Goal: Information Seeking & Learning: Learn about a topic

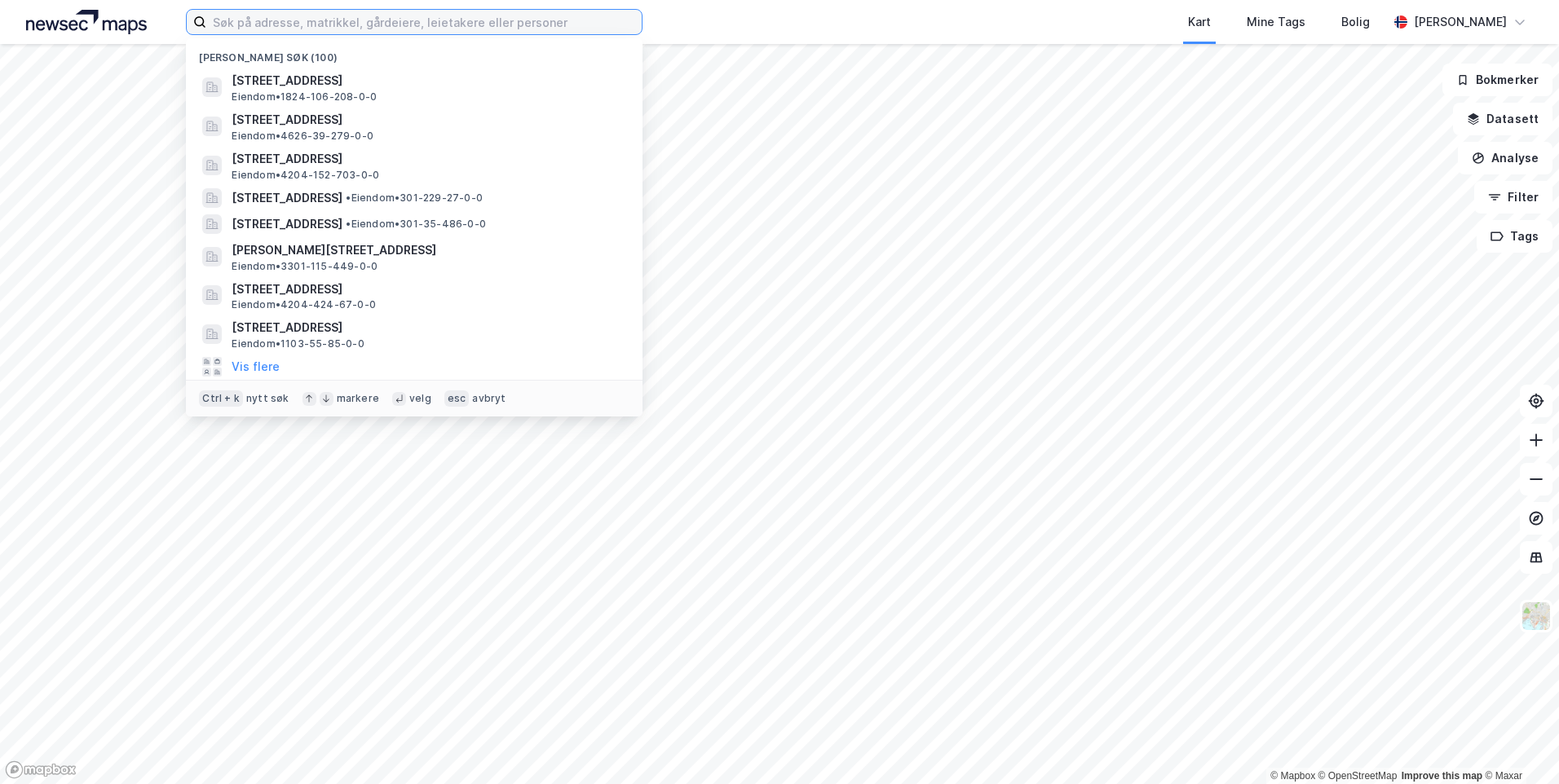
click at [389, 30] on input at bounding box center [424, 22] width 435 height 25
click at [389, 26] on input at bounding box center [424, 22] width 435 height 25
paste input "Straumfjordsveien 102"
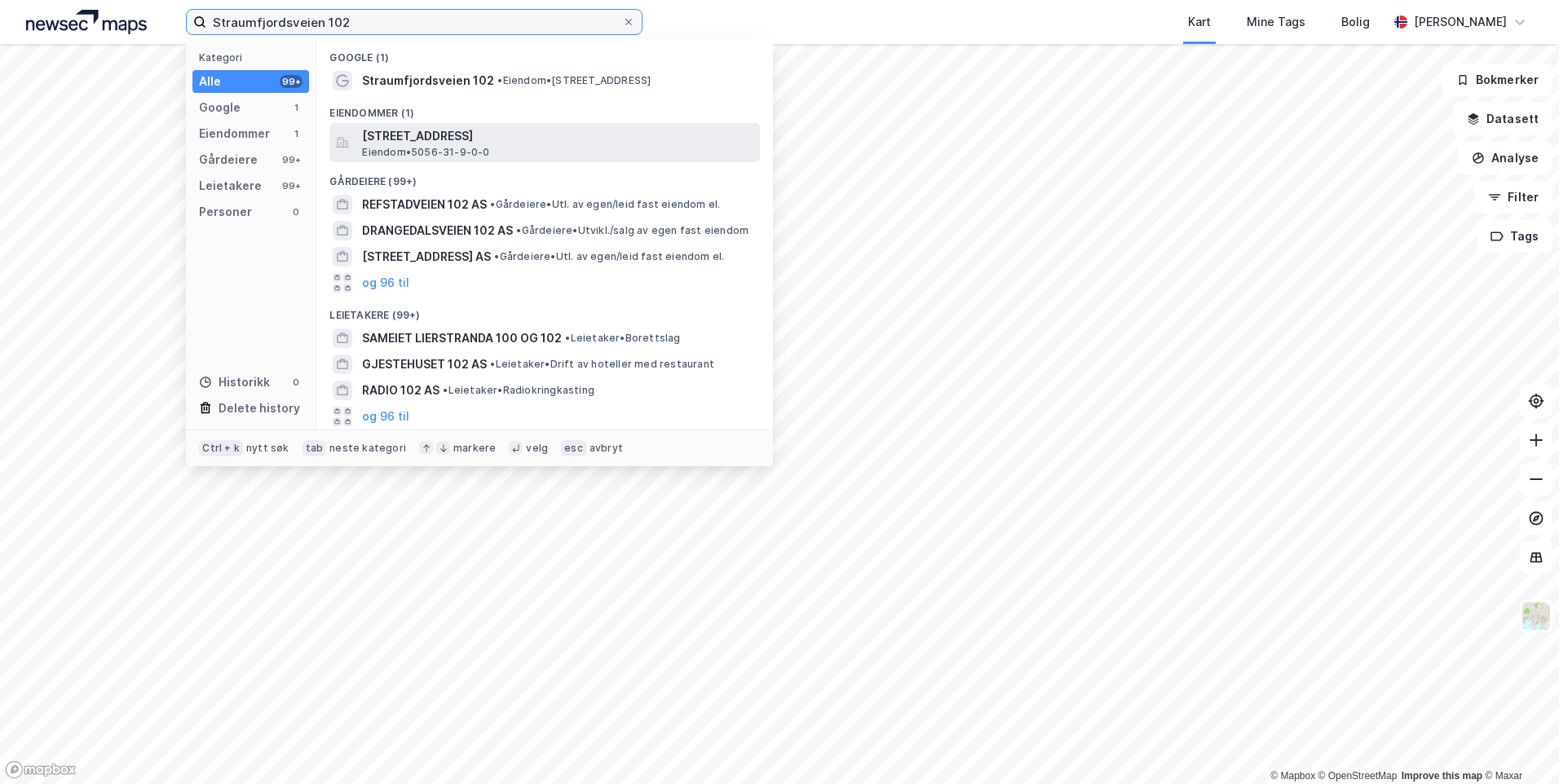
type input "Straumfjordsveien 102"
click at [523, 134] on span "[STREET_ADDRESS]" at bounding box center [558, 136] width 392 height 20
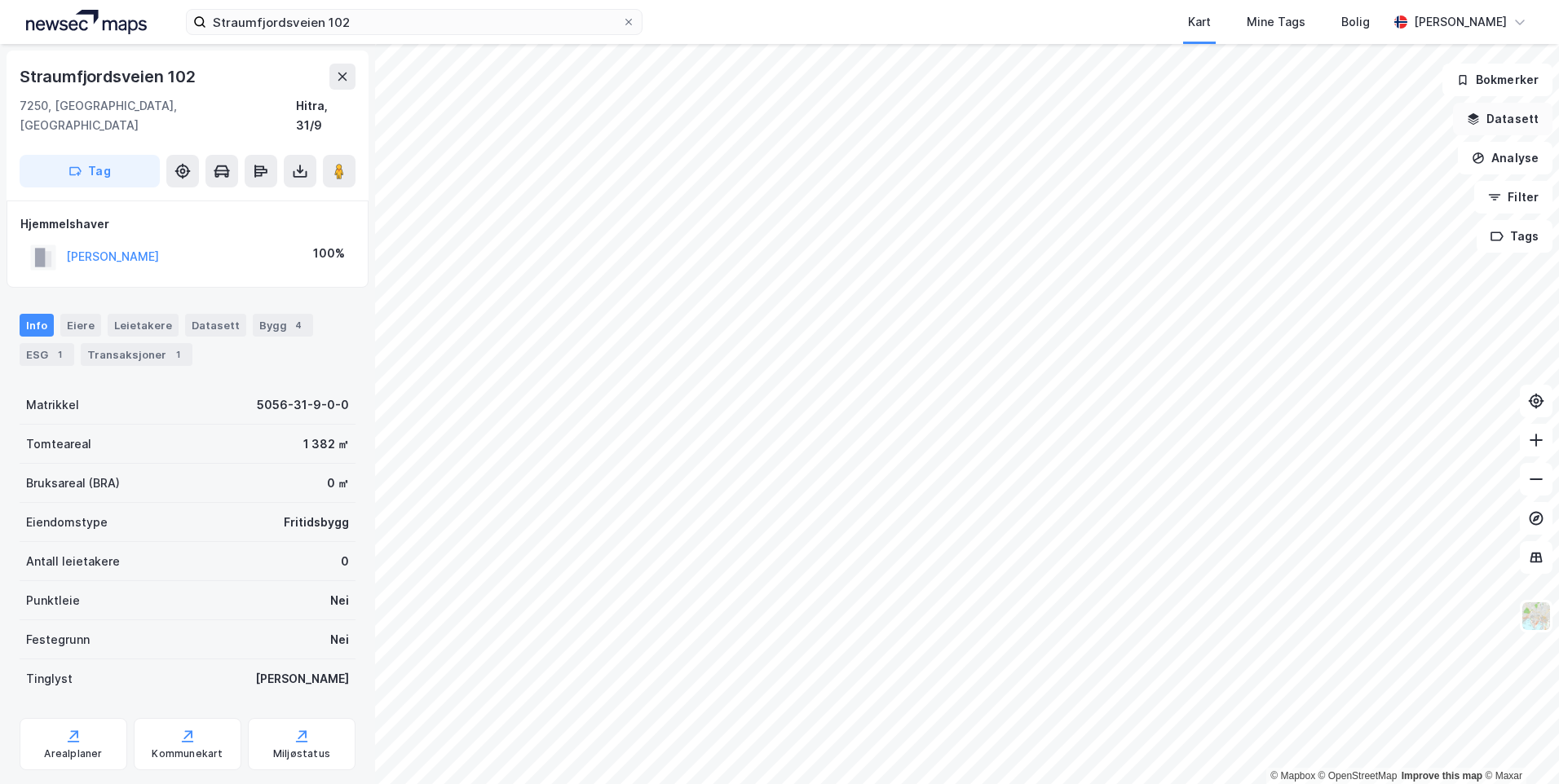
click at [1490, 124] on button "Datasett" at bounding box center [1503, 119] width 100 height 32
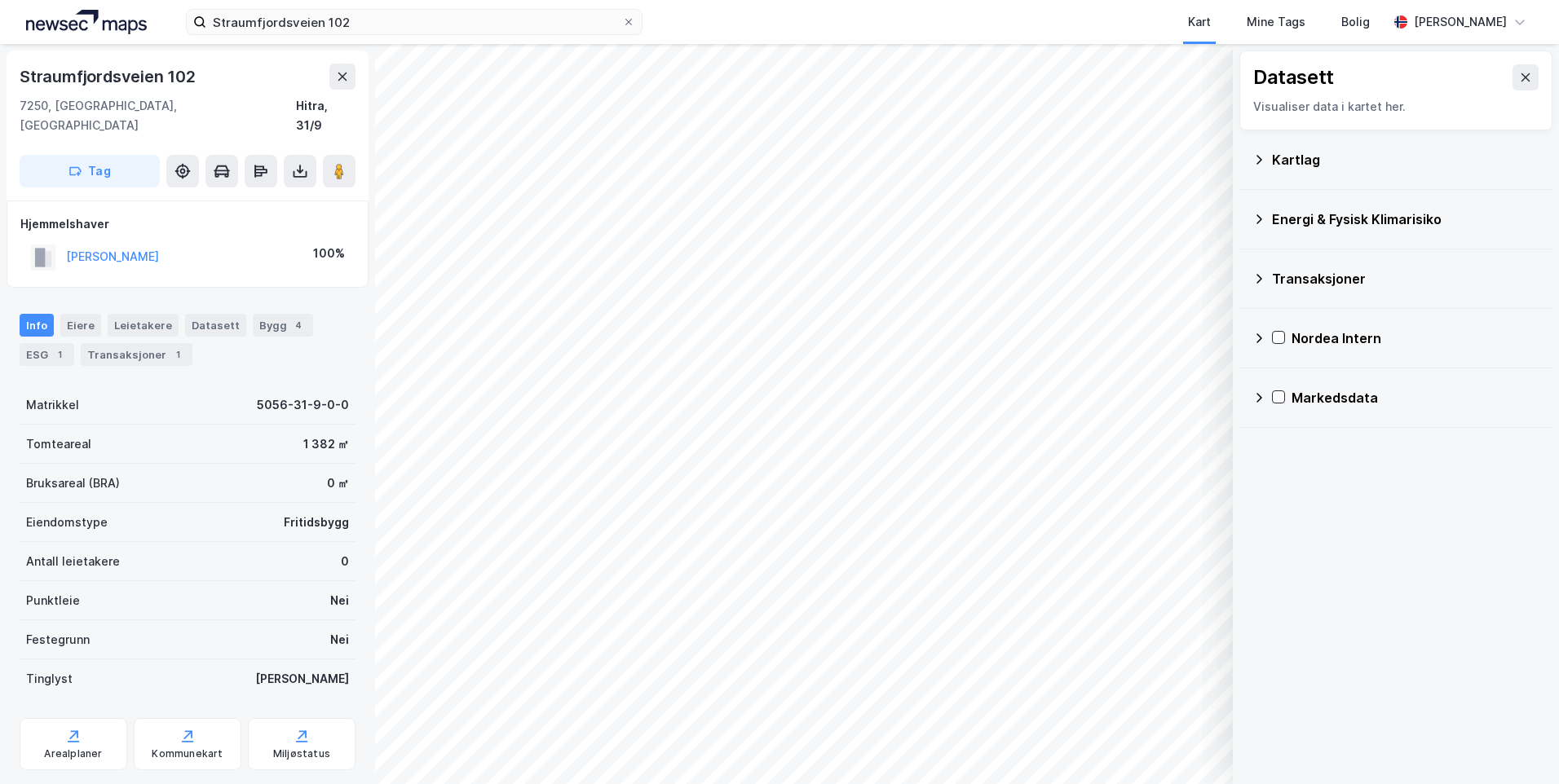
click at [1255, 163] on icon at bounding box center [1260, 160] width 13 height 13
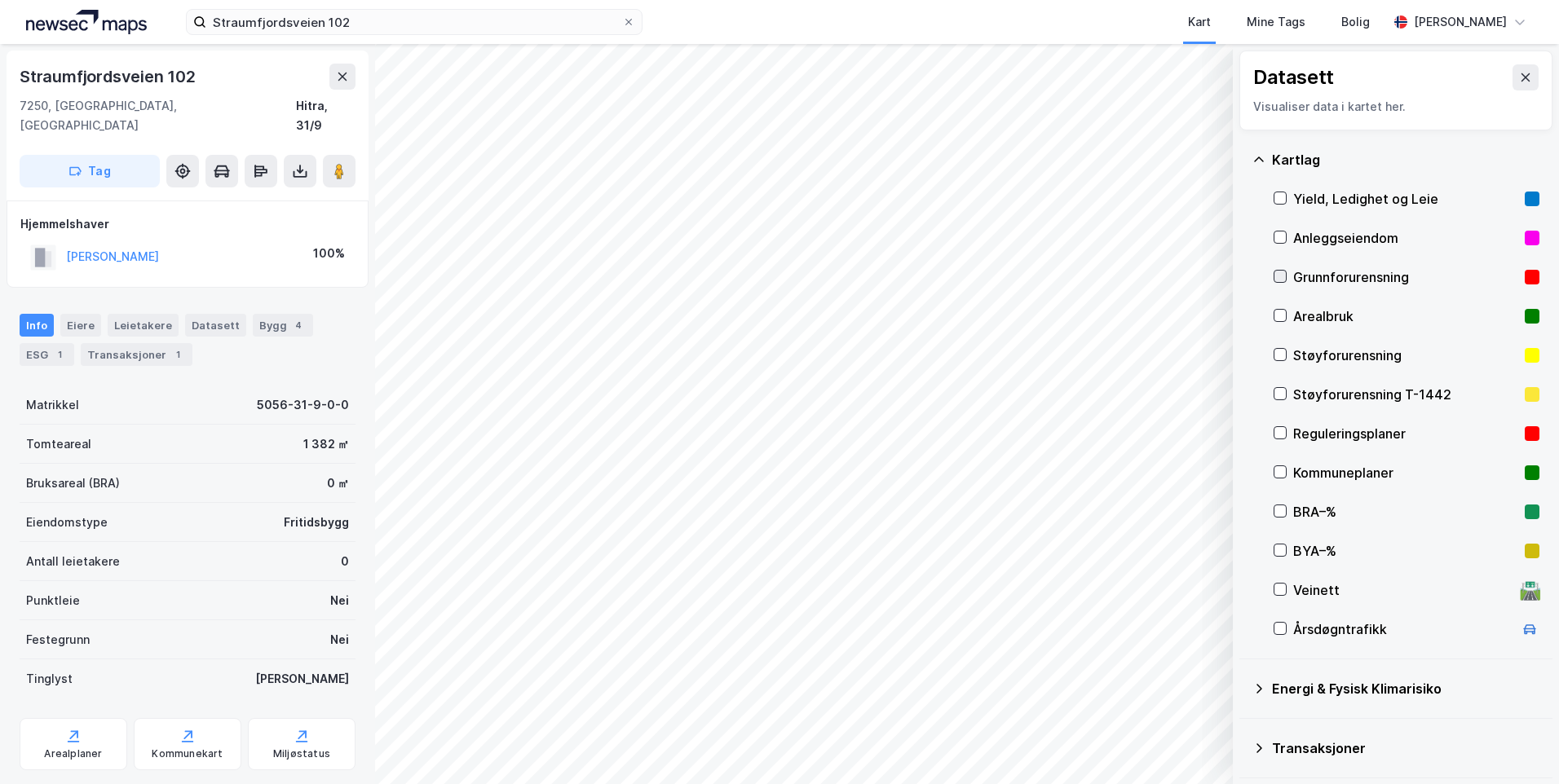
click at [1286, 273] on div at bounding box center [1280, 277] width 13 height 13
click at [1254, 158] on icon at bounding box center [1260, 160] width 13 height 13
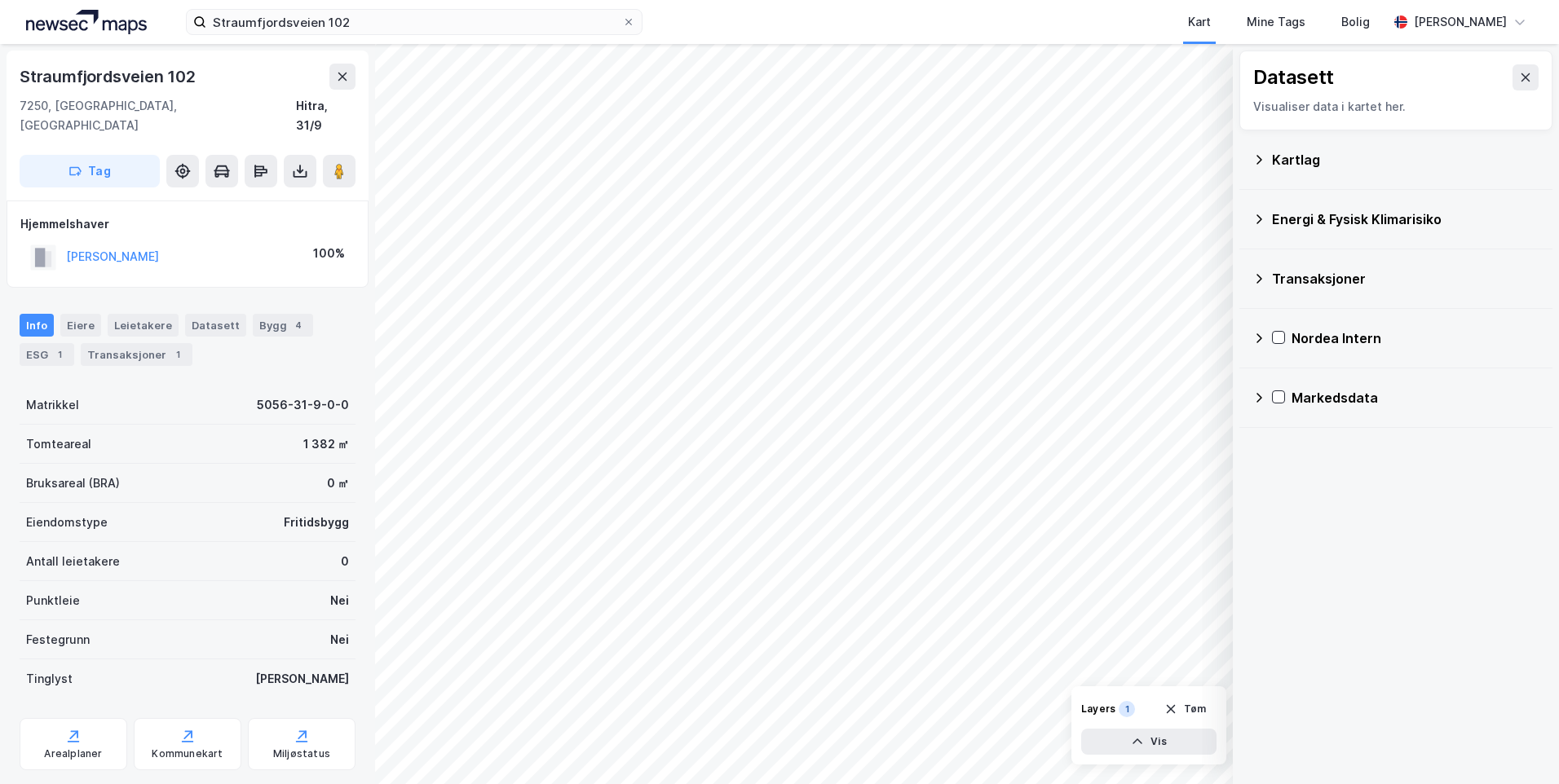
click at [1262, 219] on icon at bounding box center [1260, 220] width 13 height 13
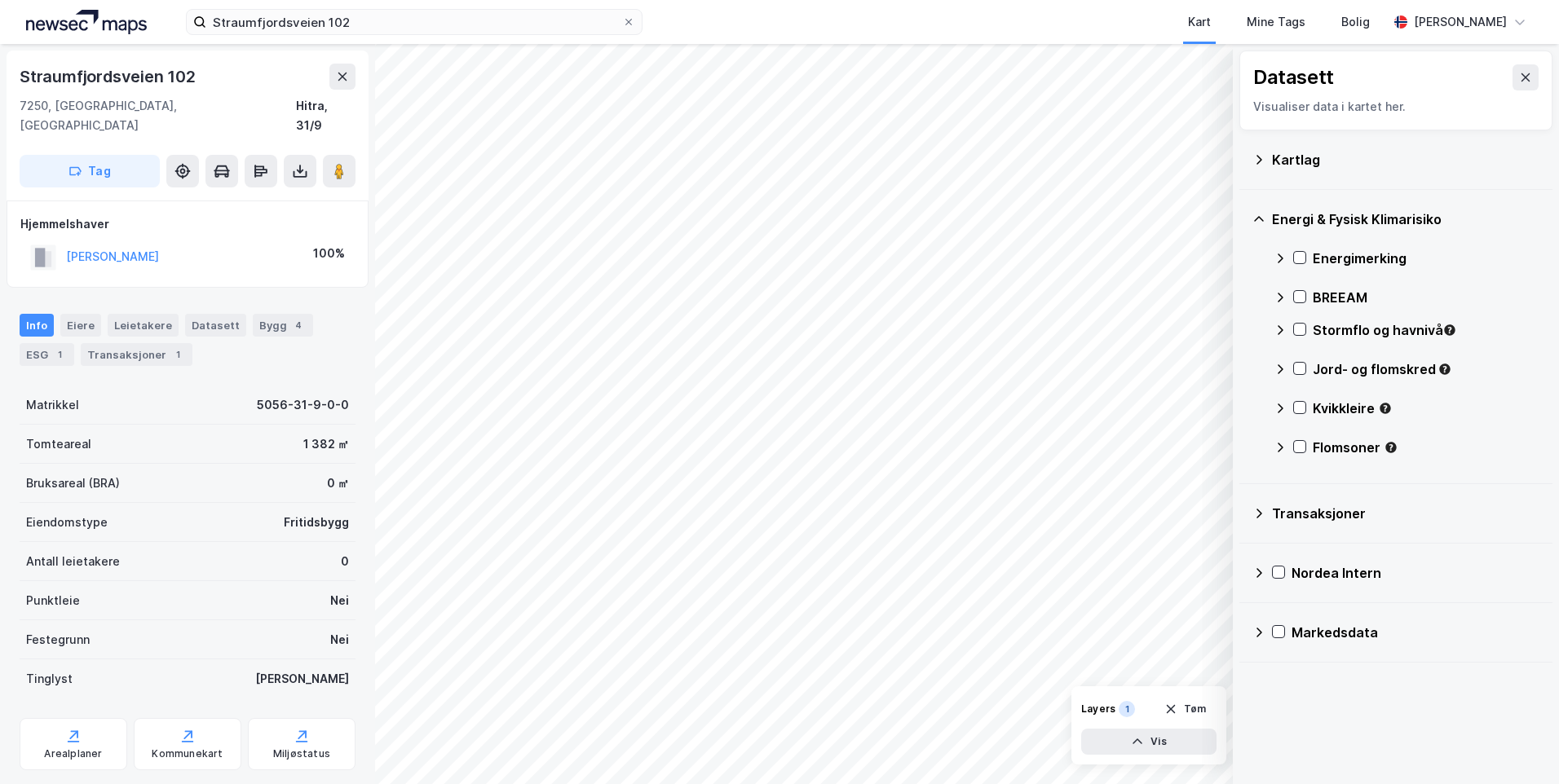
click at [1277, 254] on icon at bounding box center [1280, 258] width 13 height 13
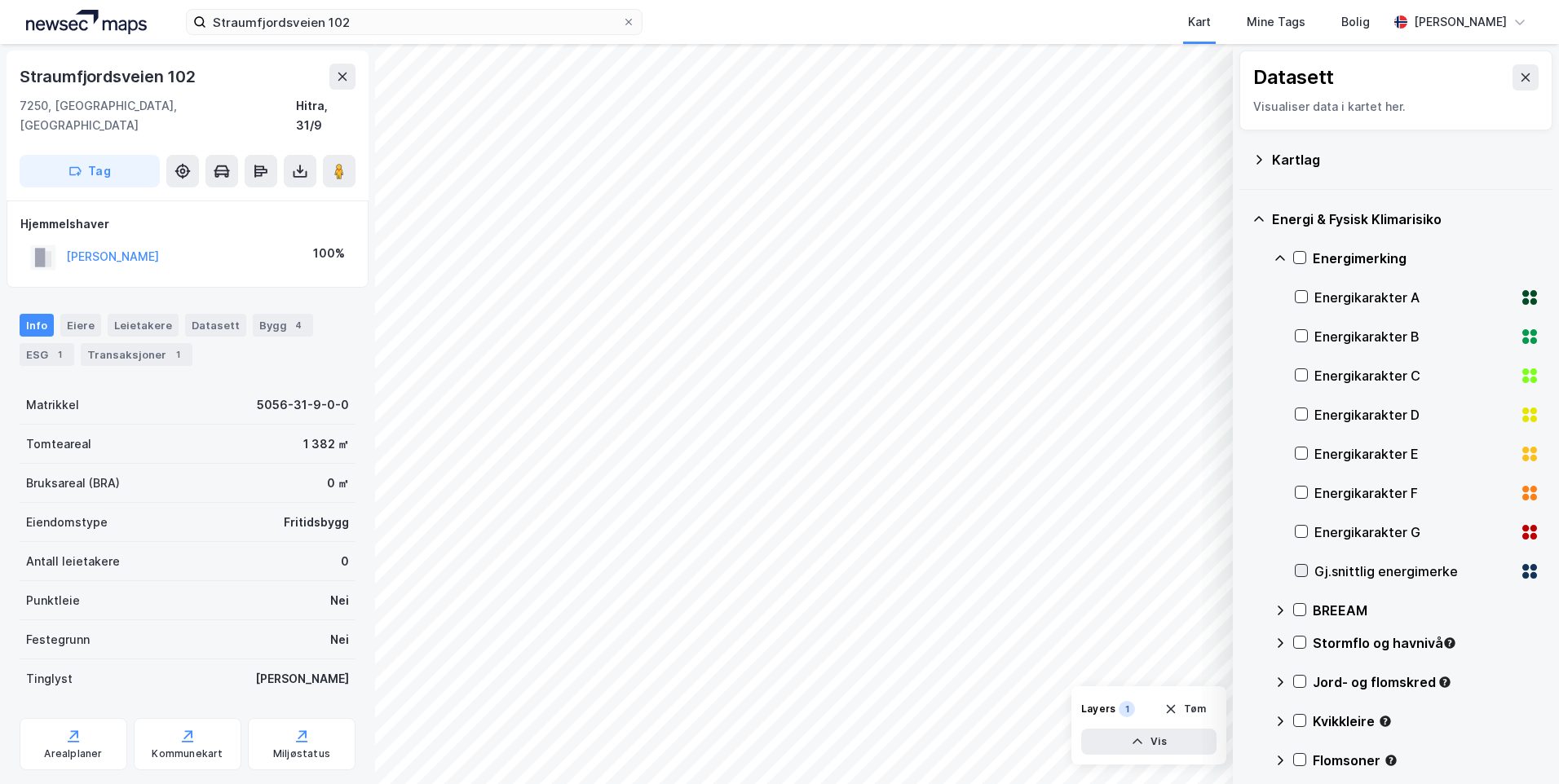
click at [1299, 570] on icon at bounding box center [1301, 570] width 11 height 11
click at [1277, 252] on icon at bounding box center [1280, 258] width 13 height 13
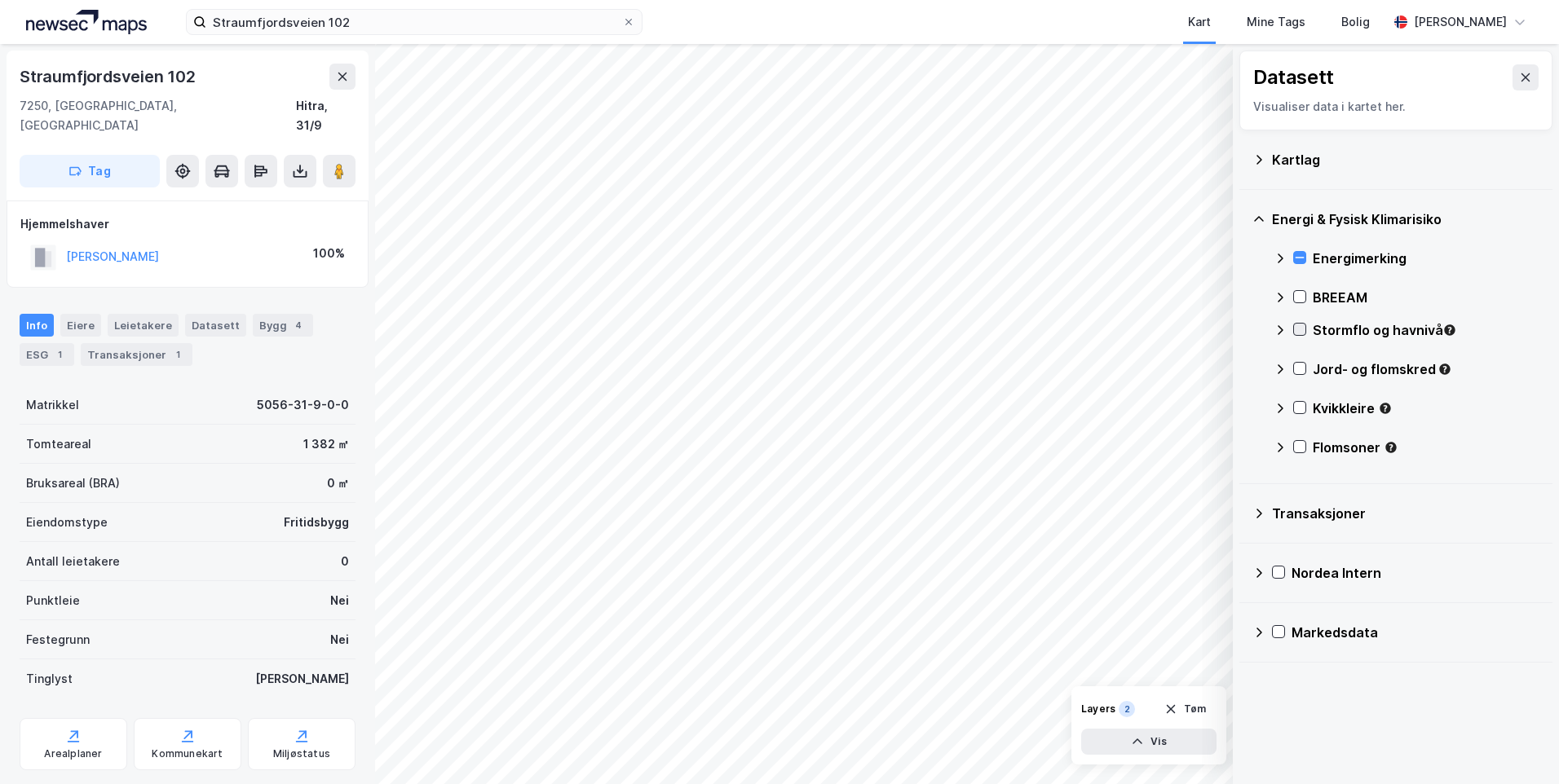
click at [1299, 324] on icon at bounding box center [1299, 330] width 11 height 11
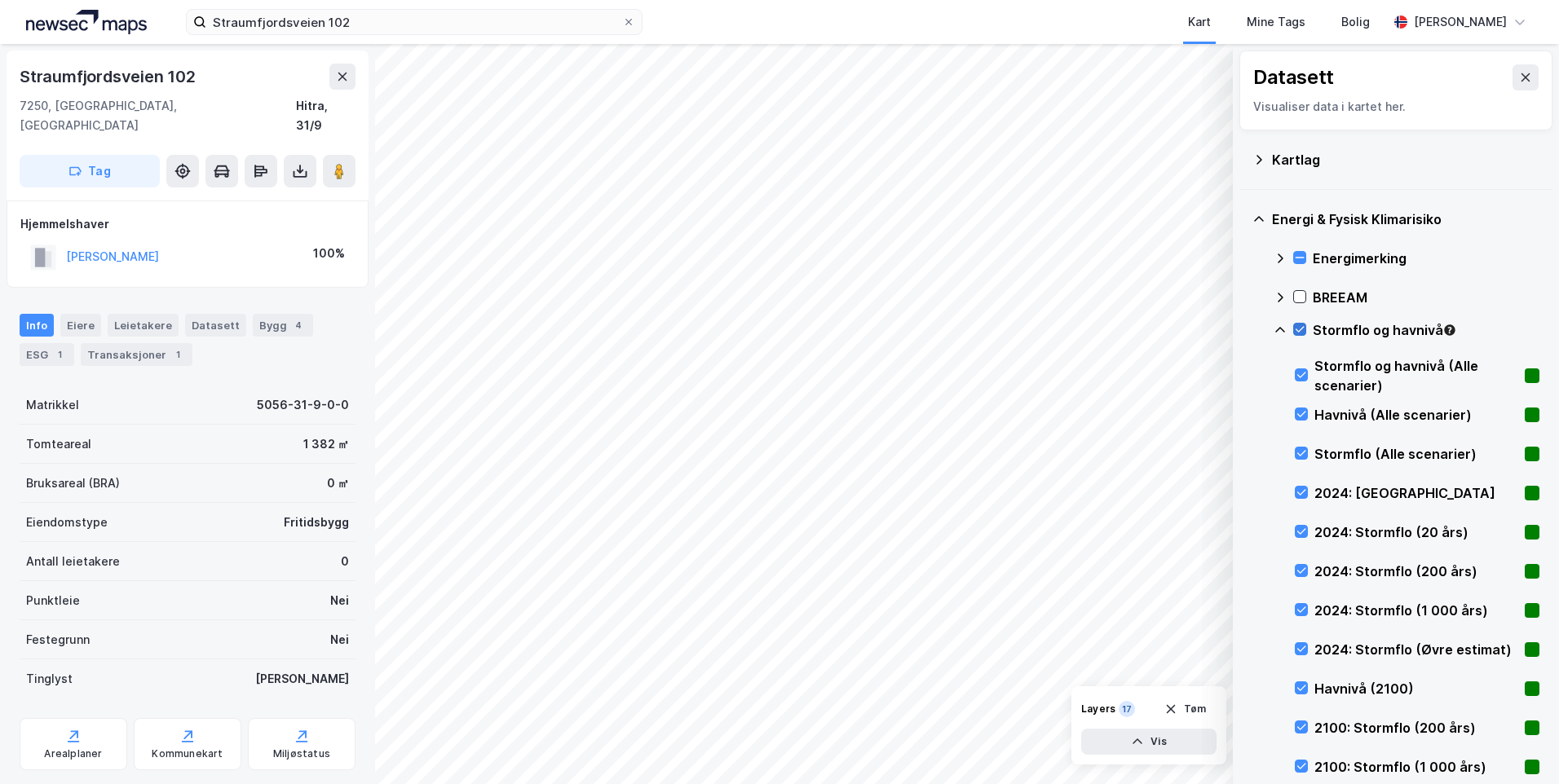
click at [1299, 324] on icon at bounding box center [1299, 330] width 11 height 11
click at [1278, 327] on icon at bounding box center [1280, 331] width 13 height 13
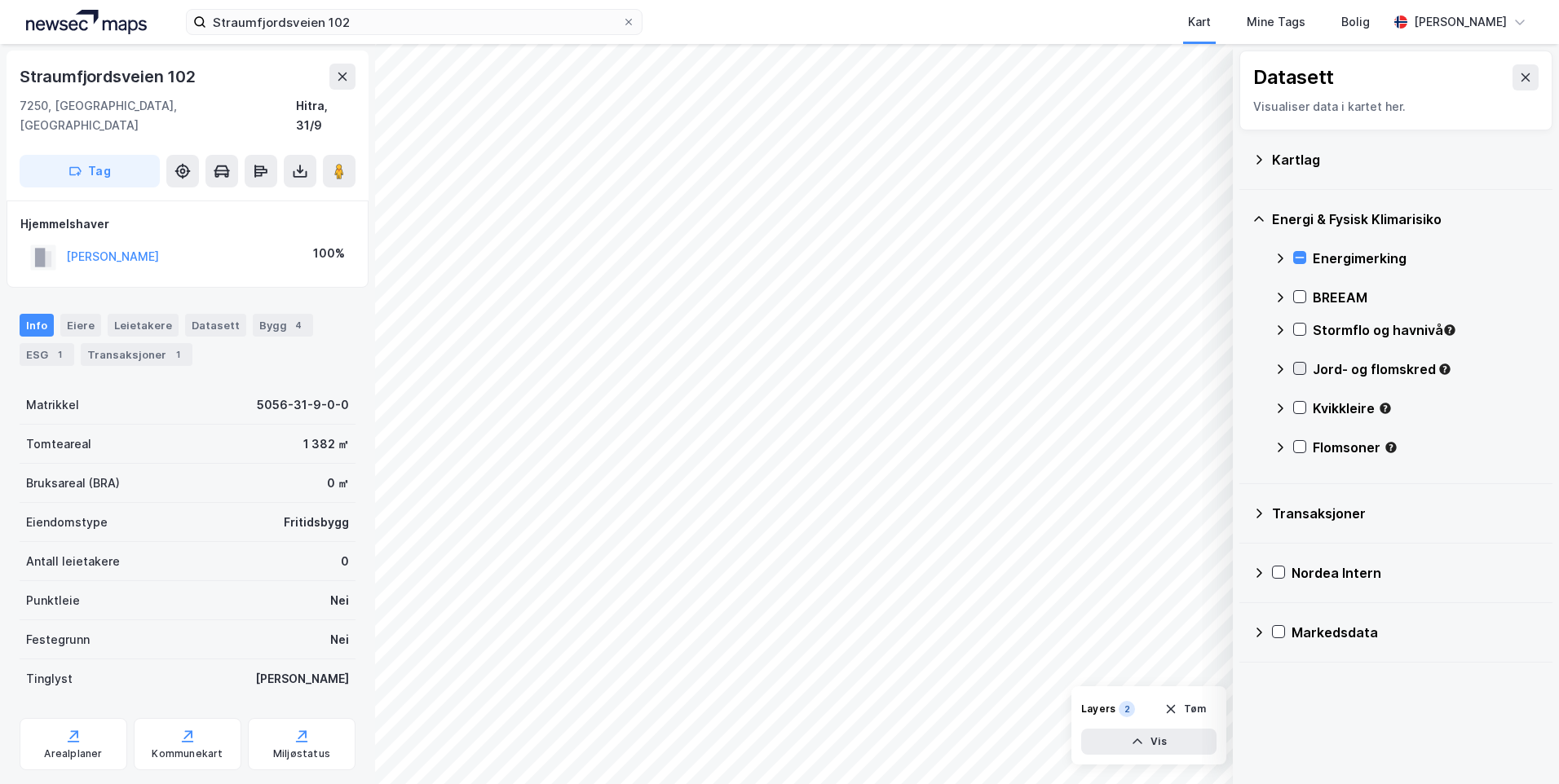
click at [1299, 364] on icon at bounding box center [1299, 369] width 11 height 11
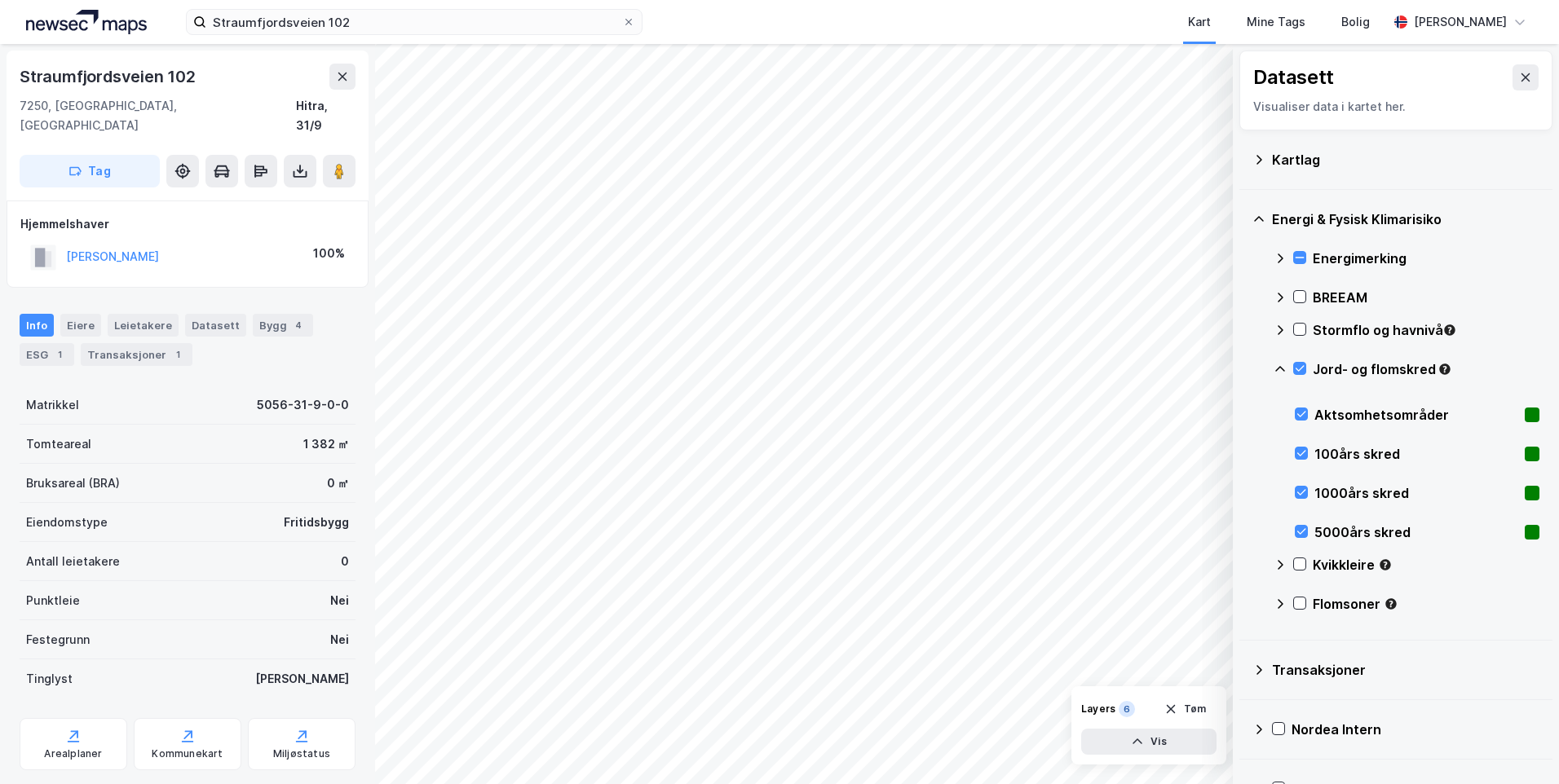
click at [1274, 366] on icon at bounding box center [1280, 370] width 13 height 13
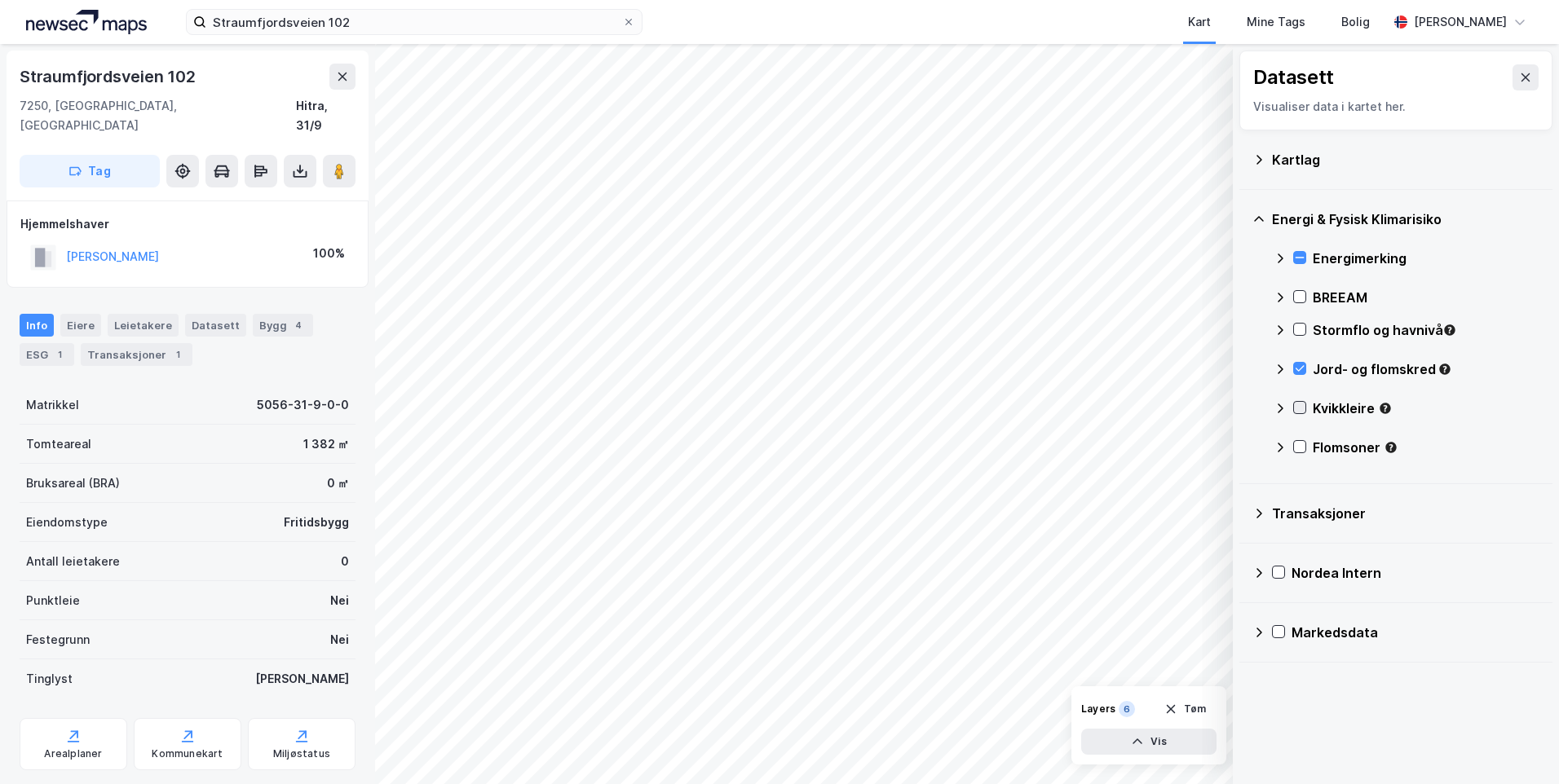
click at [1298, 406] on icon at bounding box center [1299, 408] width 11 height 11
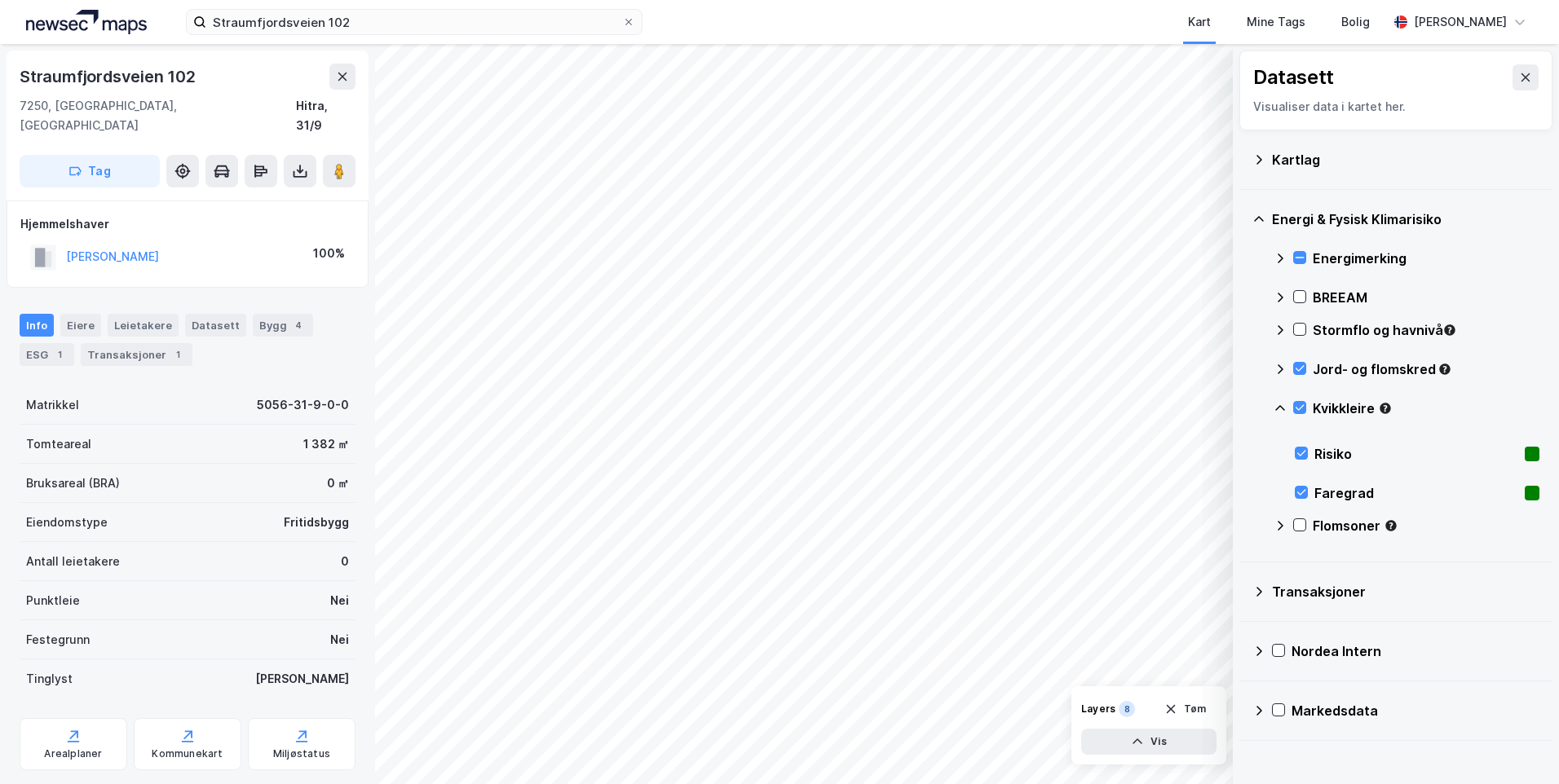
click at [1278, 402] on icon at bounding box center [1280, 409] width 13 height 13
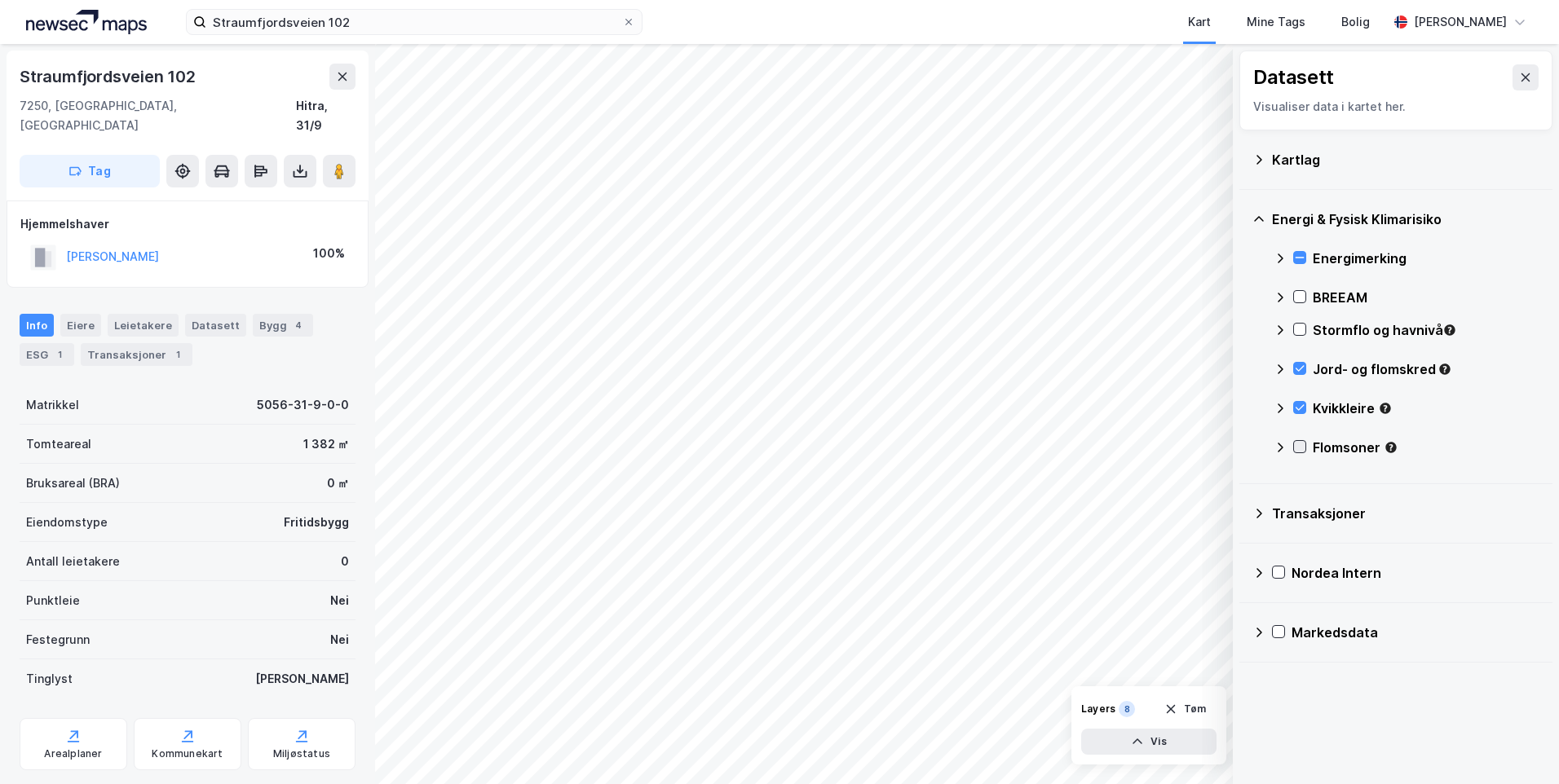
click at [1300, 446] on icon at bounding box center [1299, 447] width 11 height 11
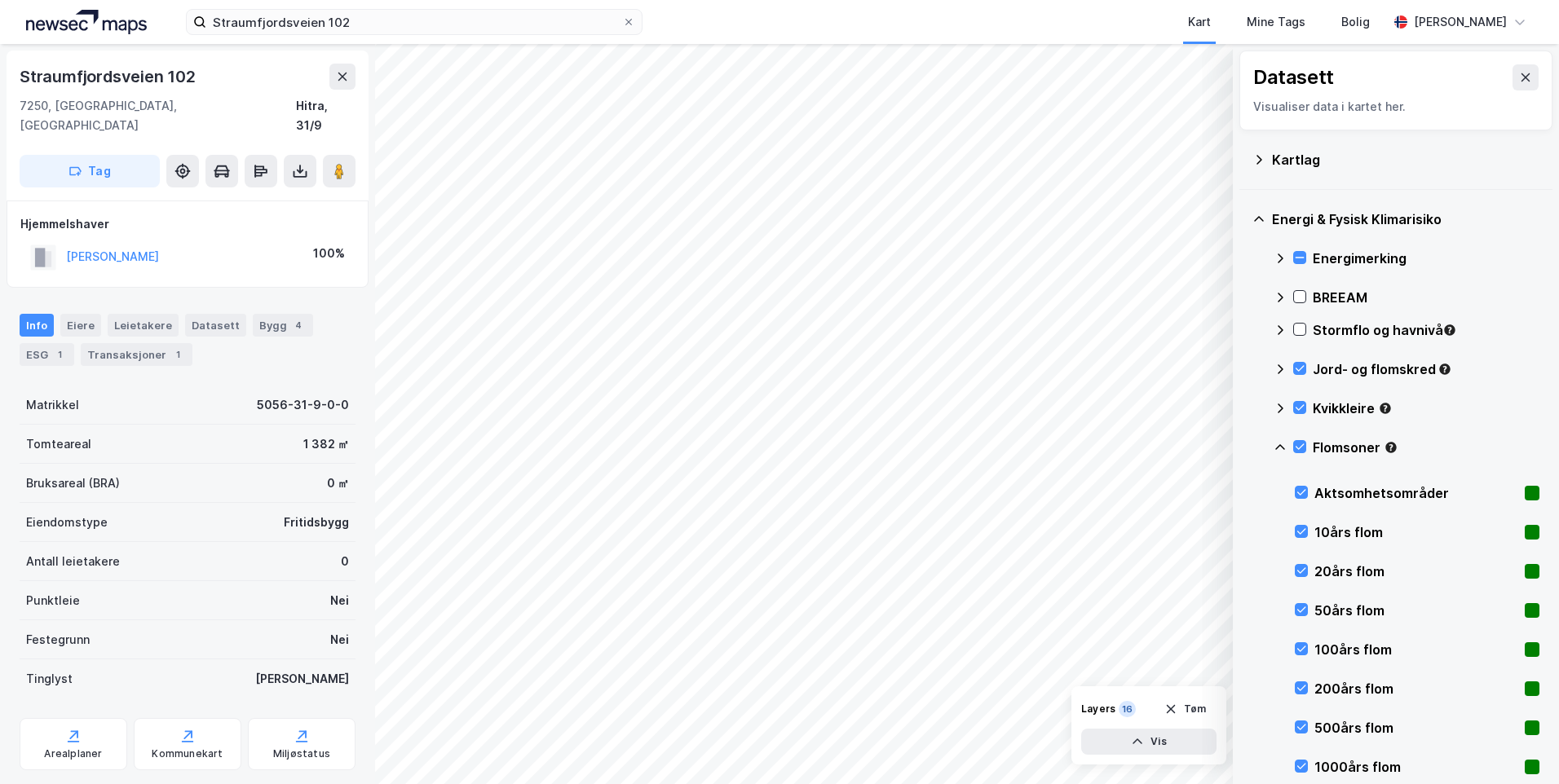
click at [1281, 446] on icon at bounding box center [1280, 448] width 10 height 6
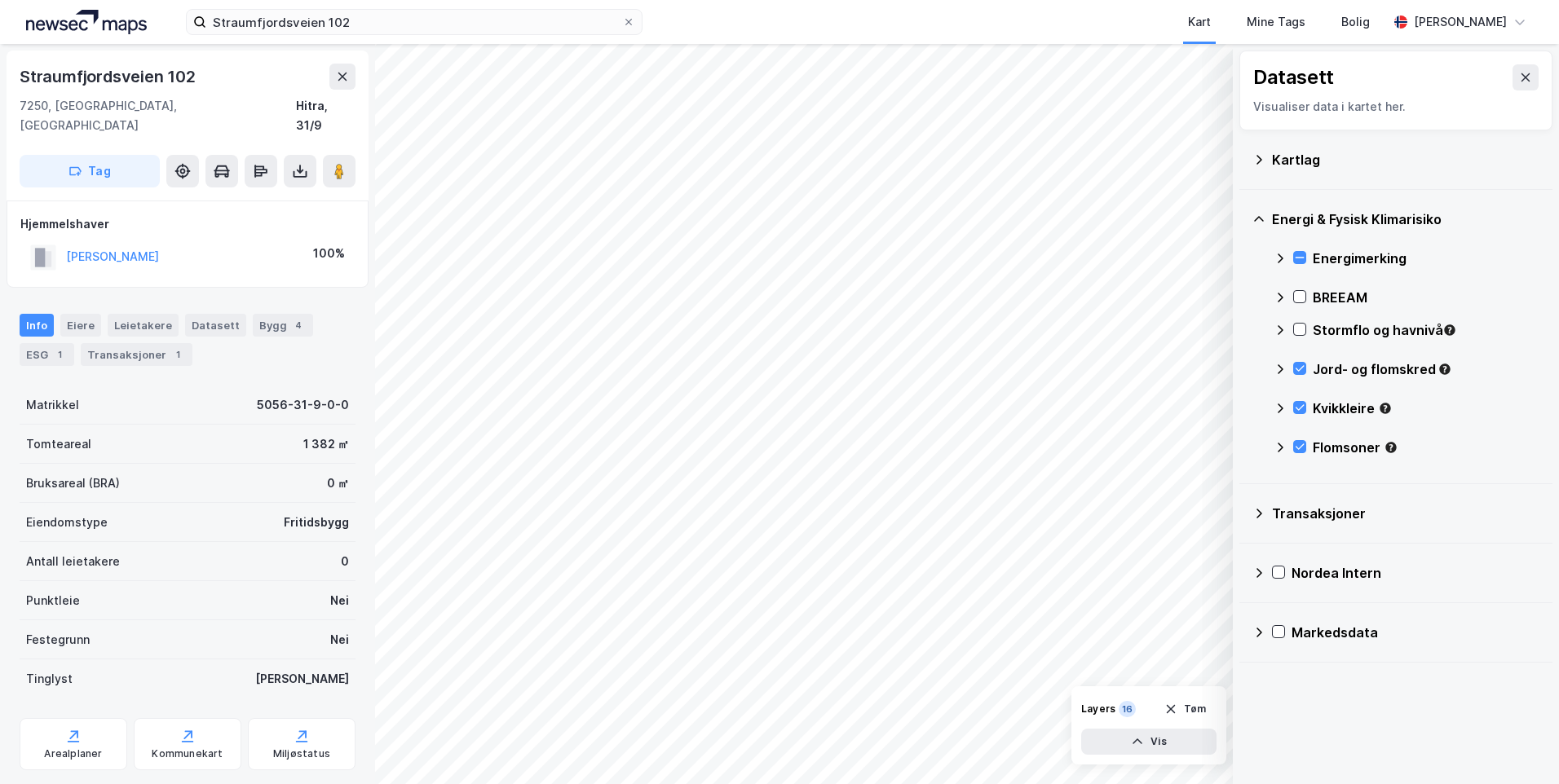
click at [1281, 327] on icon at bounding box center [1280, 331] width 13 height 13
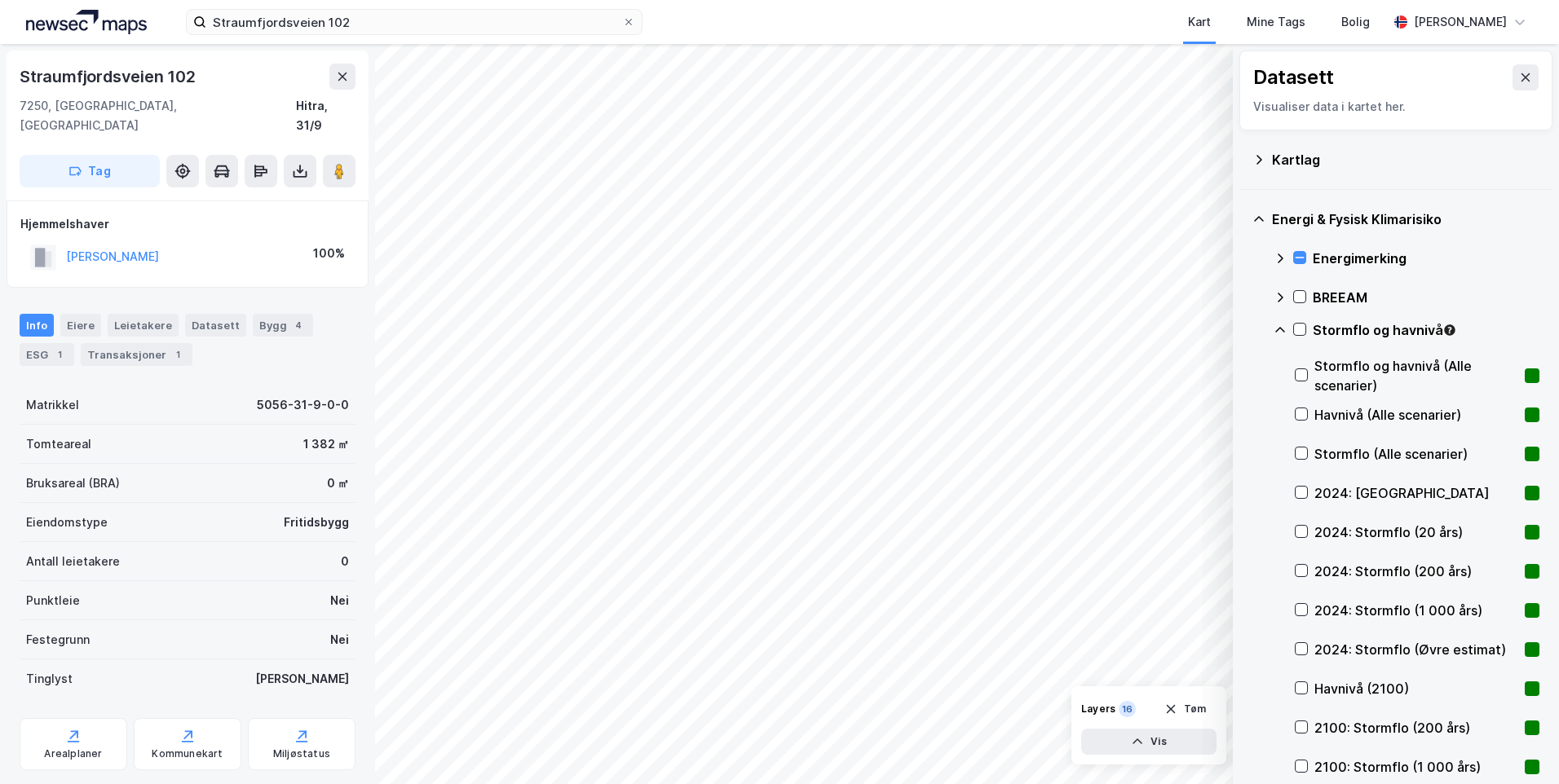
scroll to position [163, 0]
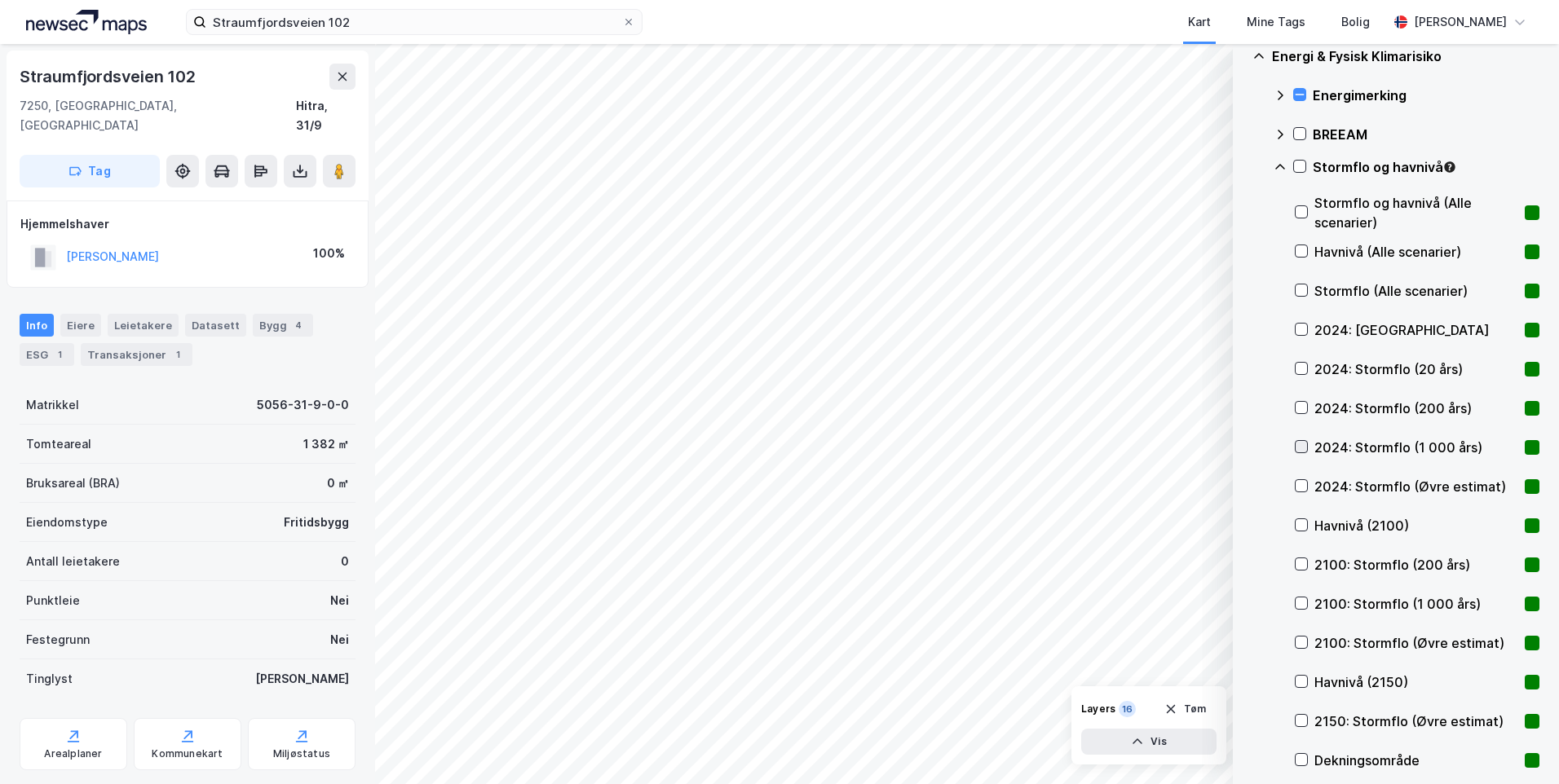
click at [1298, 443] on icon at bounding box center [1301, 447] width 11 height 11
click at [1298, 442] on icon at bounding box center [1301, 447] width 11 height 11
click at [1299, 329] on icon at bounding box center [1301, 330] width 11 height 11
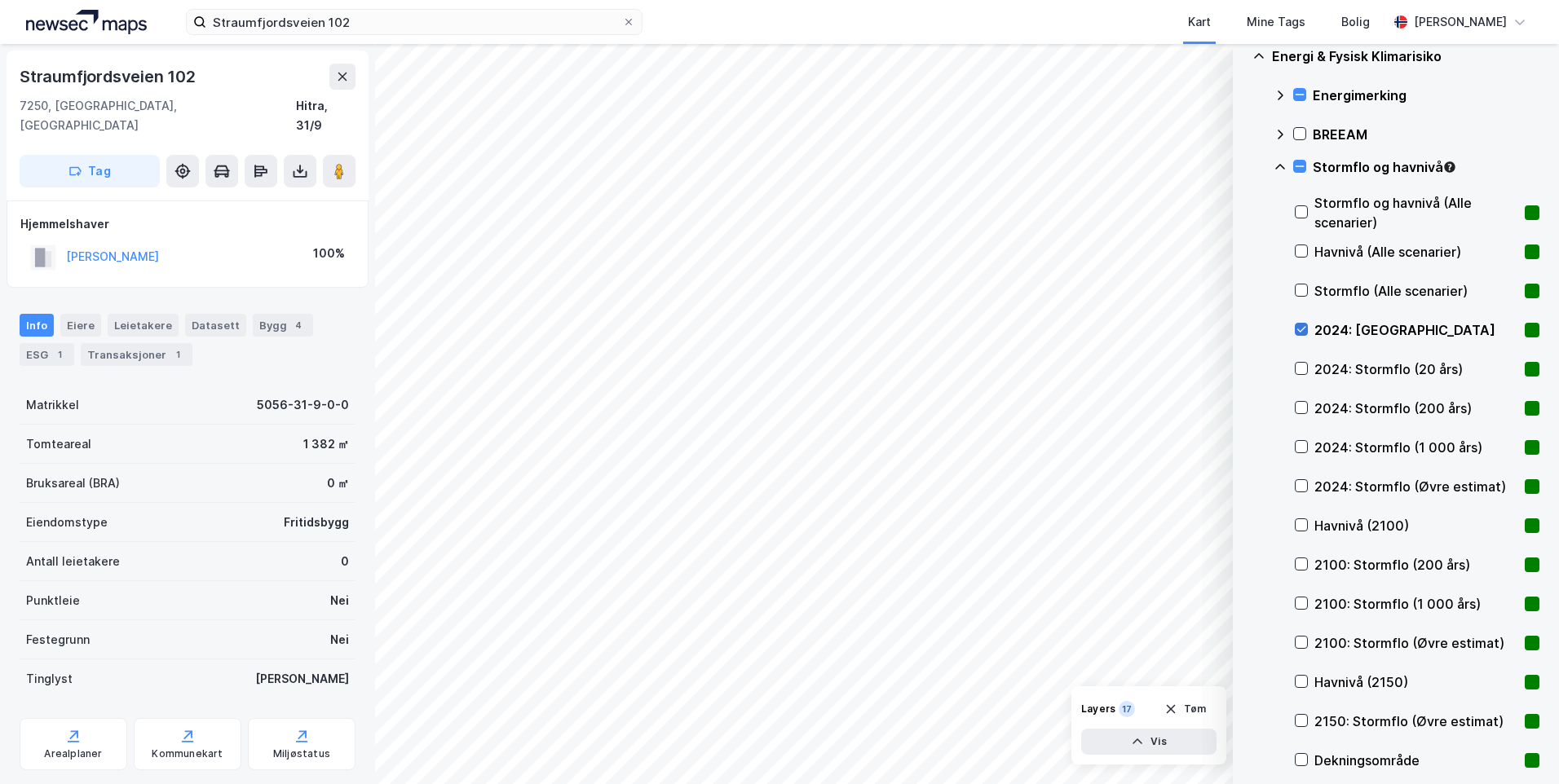
click at [1305, 328] on icon at bounding box center [1301, 330] width 9 height 6
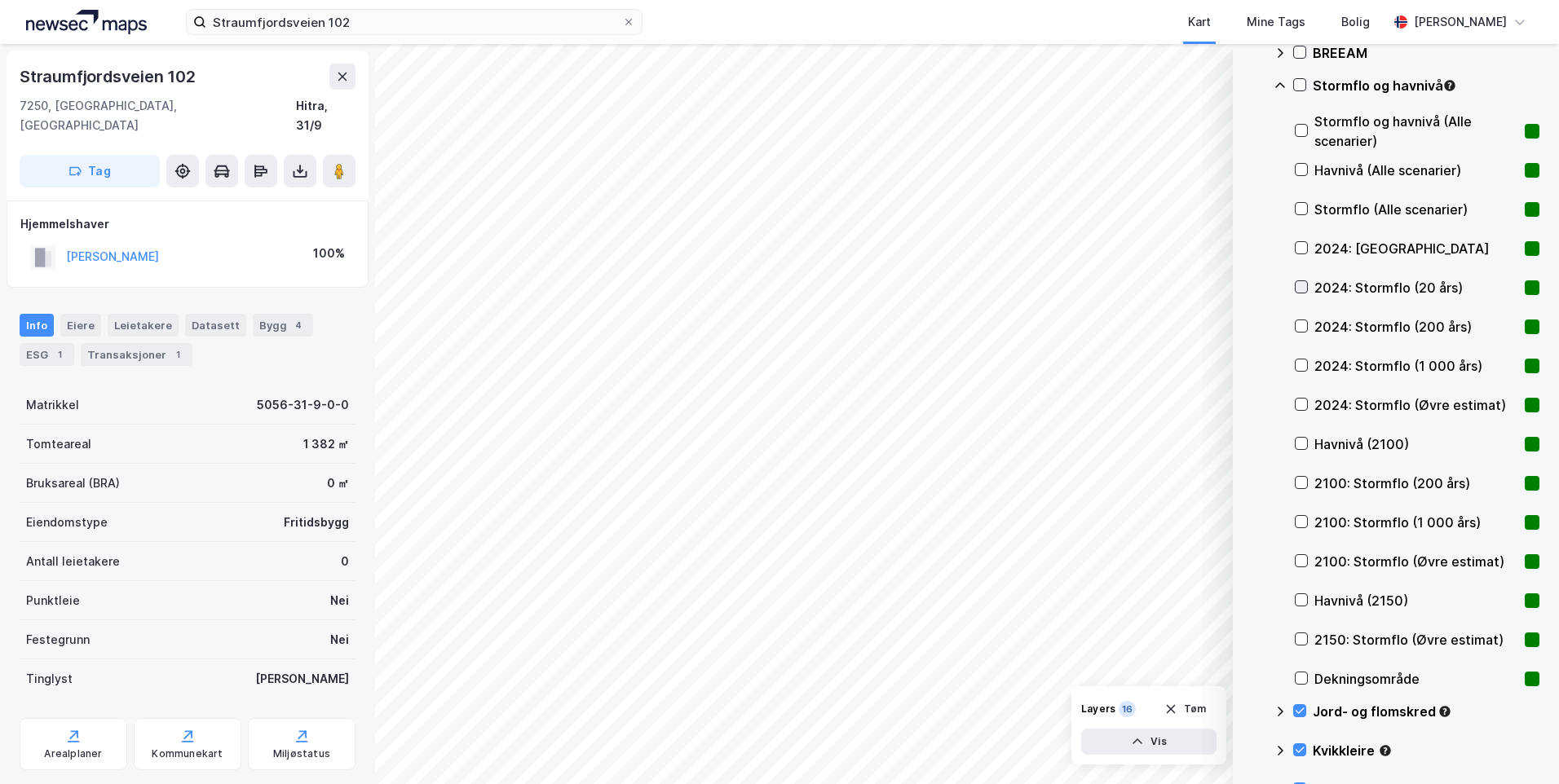
click at [1304, 288] on icon at bounding box center [1301, 287] width 11 height 11
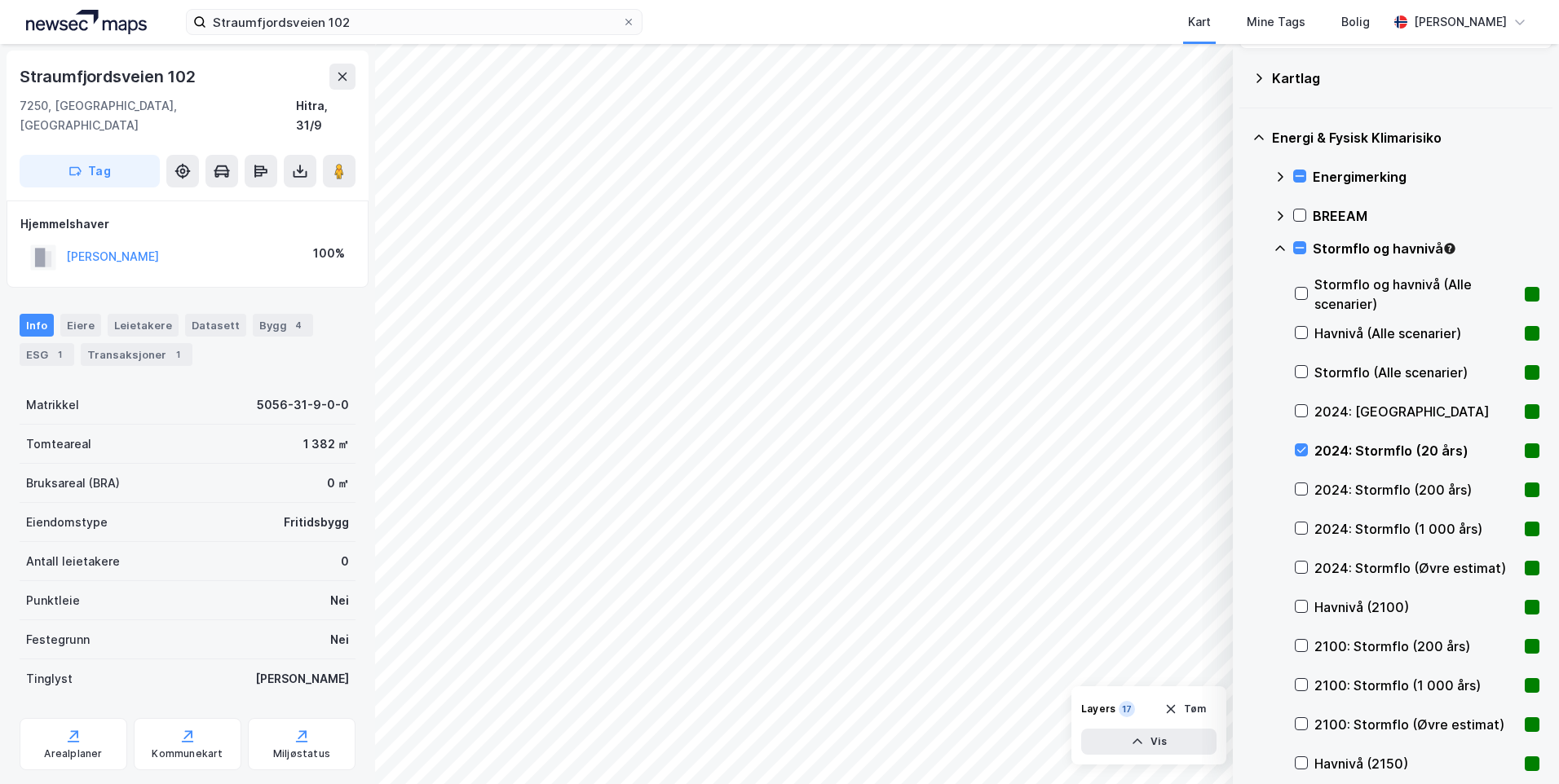
scroll to position [0, 0]
